Goal: Information Seeking & Learning: Learn about a topic

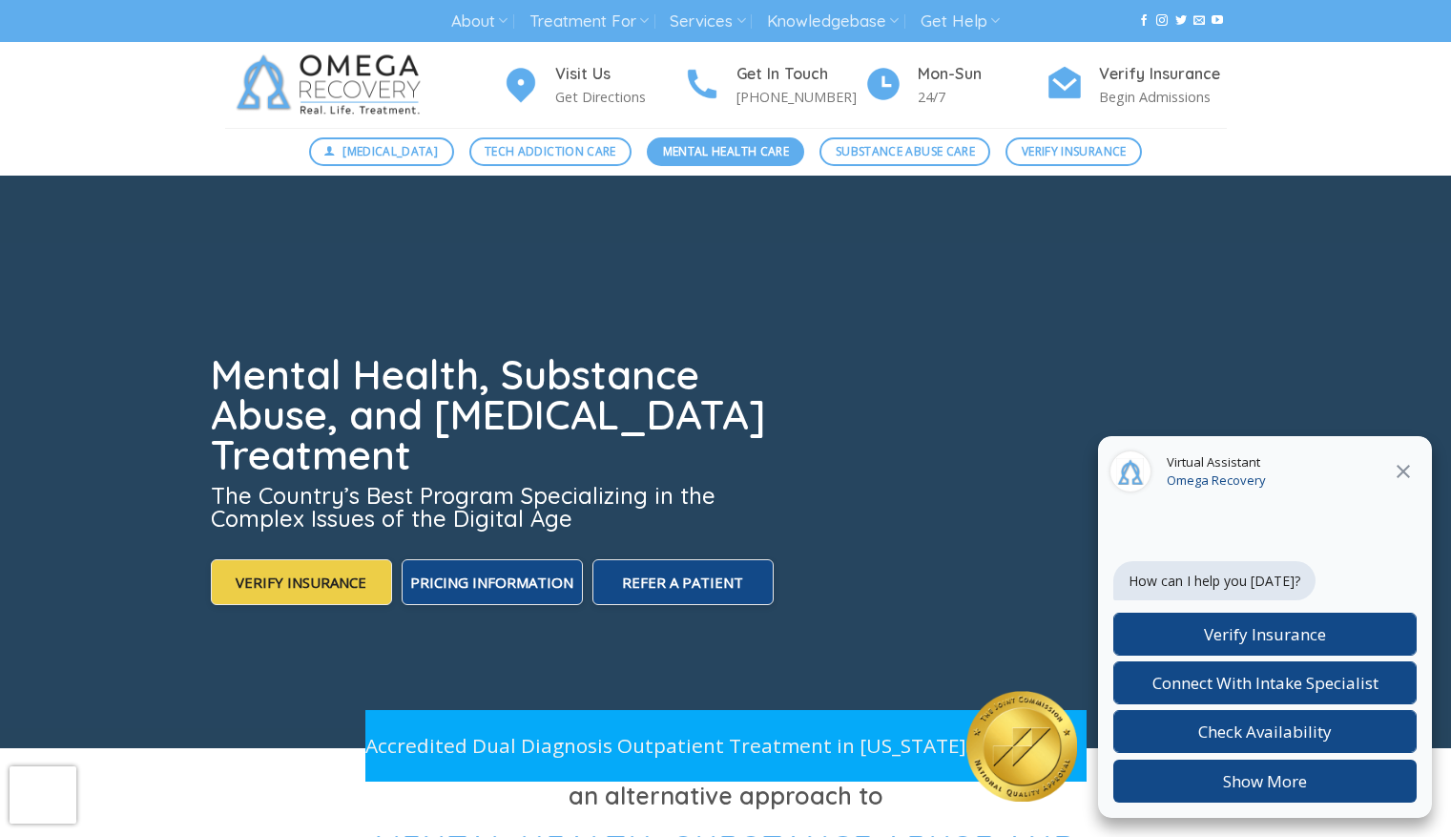
click at [722, 147] on span "Mental Health Care" at bounding box center [726, 151] width 126 height 18
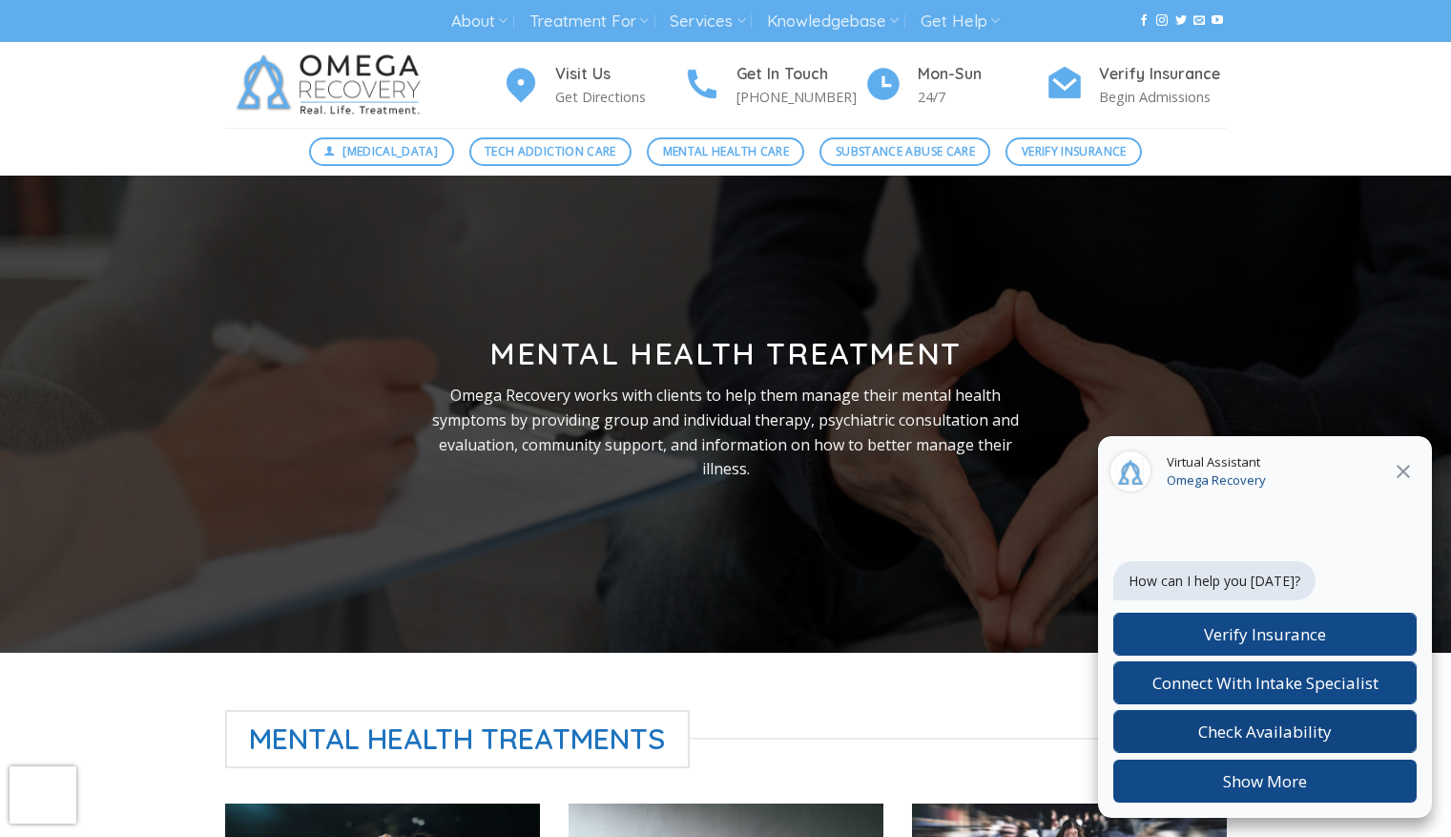
click at [1294, 728] on span "Check Availability" at bounding box center [1266, 731] width 134 height 22
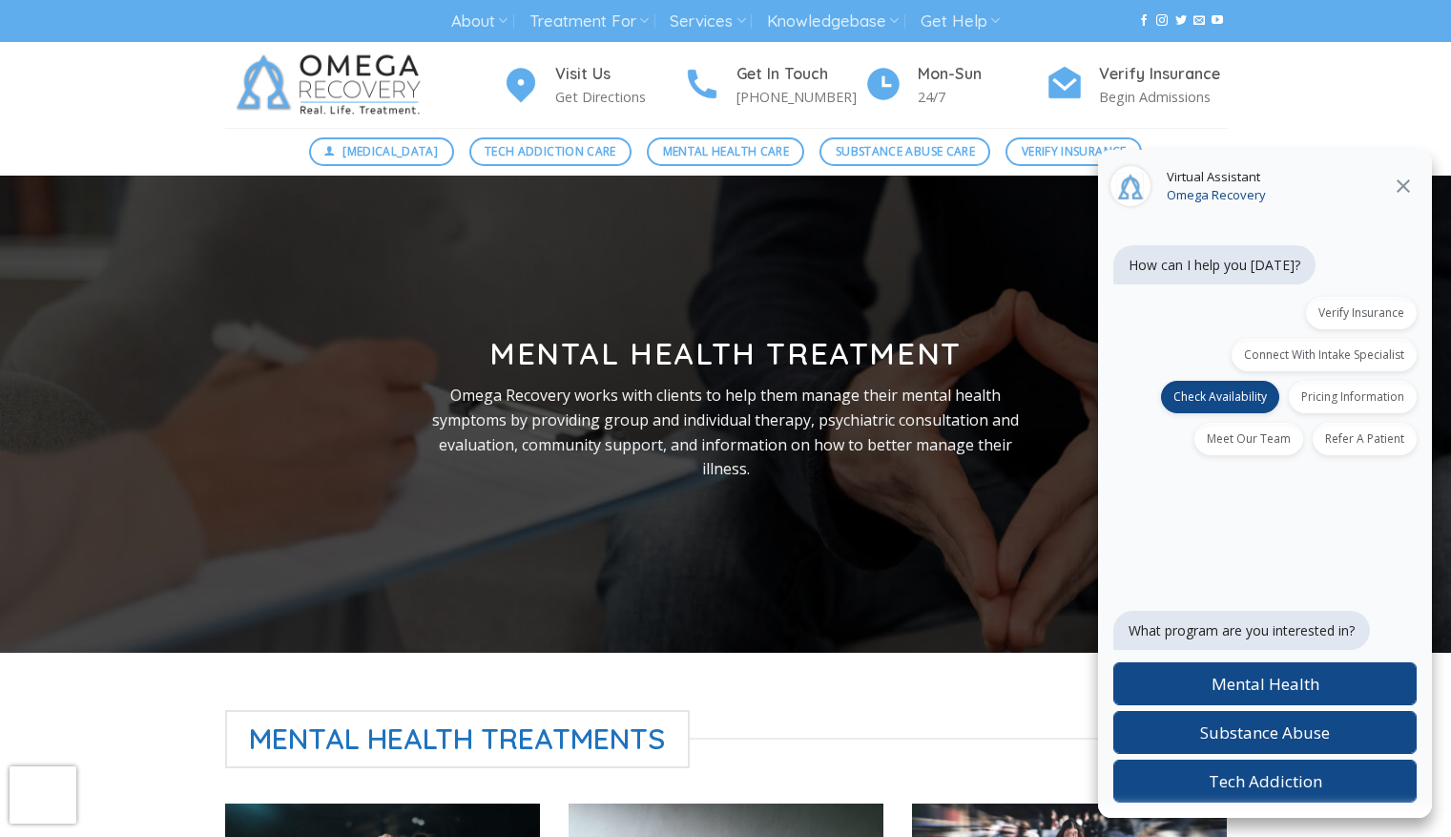
click at [1403, 175] on icon at bounding box center [1403, 186] width 23 height 23
